Goal: Task Accomplishment & Management: Use online tool/utility

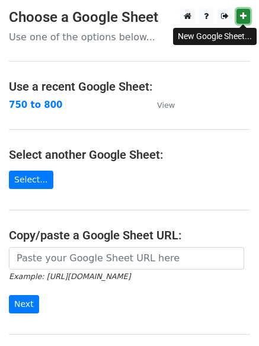
click at [244, 18] on icon at bounding box center [243, 16] width 7 height 8
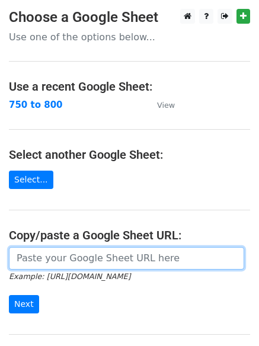
click at [67, 255] on input "url" at bounding box center [126, 258] width 235 height 22
paste input "https://docs.google.com/spreadsheets/d/18a0c_yY-O5rlAf9GwEFpWCtNIRQY4kPYJpaftjW…"
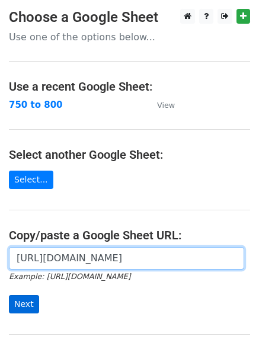
type input "https://docs.google.com/spreadsheets/d/18a0c_yY-O5rlAf9GwEFpWCtNIRQY4kPYJpaftjW…"
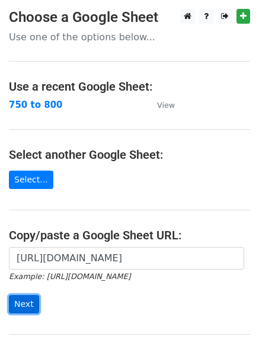
click at [29, 304] on input "Next" at bounding box center [24, 304] width 30 height 18
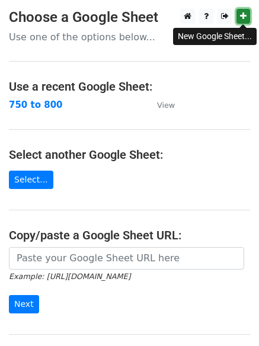
click at [241, 18] on icon at bounding box center [243, 16] width 7 height 8
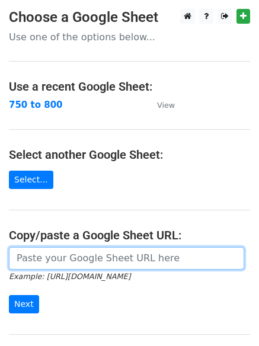
click at [54, 259] on input "url" at bounding box center [126, 258] width 235 height 22
paste input "https://docs.google.com/spreadsheets/d/18O10Kopm3WgIIz0xlfM2AQO5g7P0OczGoWsZqOK…"
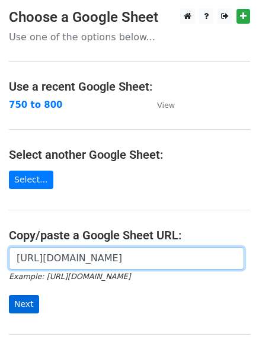
type input "https://docs.google.com/spreadsheets/d/18O10Kopm3WgIIz0xlfM2AQO5g7P0OczGoWsZqOK…"
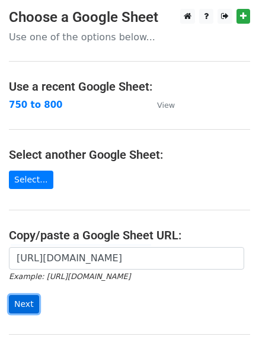
scroll to position [0, 0]
click at [27, 301] on input "Next" at bounding box center [24, 304] width 30 height 18
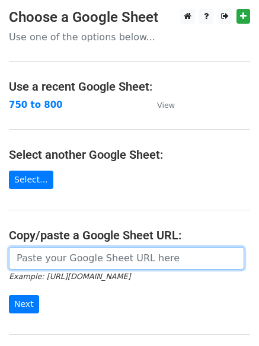
click at [38, 258] on input "url" at bounding box center [126, 258] width 235 height 22
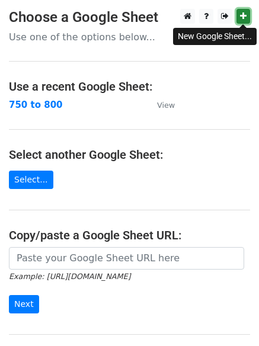
click at [245, 12] on link at bounding box center [243, 16] width 14 height 15
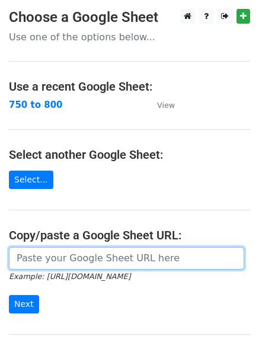
click at [67, 254] on input "url" at bounding box center [126, 258] width 235 height 22
paste input "https://docs.google.com/spreadsheets/d/1_pAkrzQnSX3OzHGOe9wvCybZNuO9xsU8uBG-RGF…"
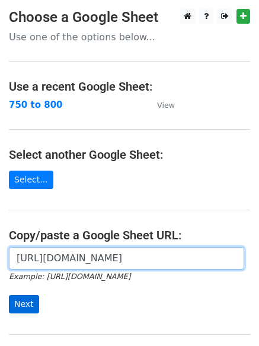
type input "https://docs.google.com/spreadsheets/d/1_pAkrzQnSX3OzHGOe9wvCybZNuO9xsU8uBG-RGF…"
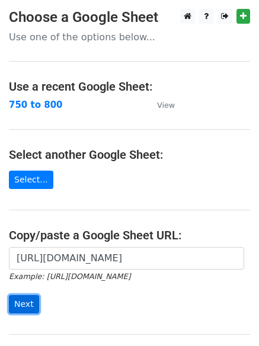
click at [20, 304] on input "Next" at bounding box center [24, 304] width 30 height 18
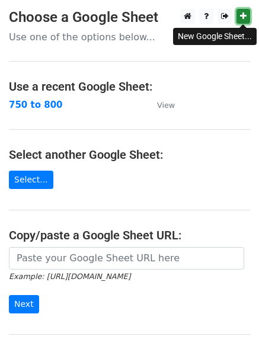
click at [246, 20] on link at bounding box center [243, 16] width 14 height 15
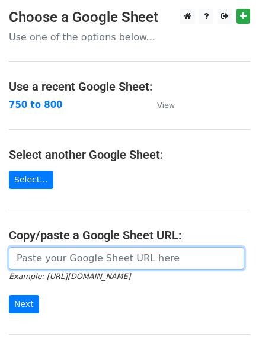
click at [67, 260] on input "url" at bounding box center [126, 258] width 235 height 22
paste input "https://docs.google.com/spreadsheets/d/1PeRXiiZ0fs_9coyeS_el9TdgGDx7uM7nglBgcQq…"
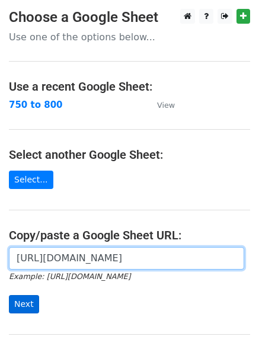
type input "https://docs.google.com/spreadsheets/d/1PeRXiiZ0fs_9coyeS_el9TdgGDx7uM7nglBgcQq…"
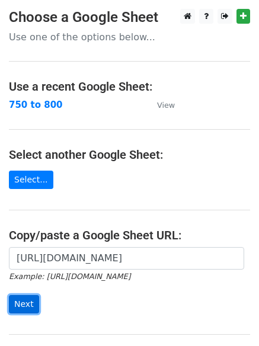
click at [29, 303] on input "Next" at bounding box center [24, 304] width 30 height 18
